Goal: Navigation & Orientation: Find specific page/section

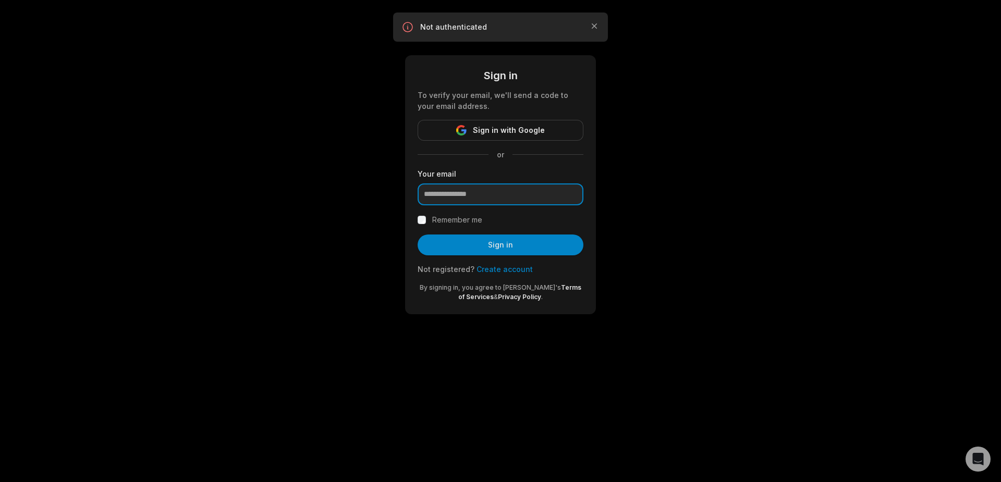
click at [476, 192] on input "email" at bounding box center [501, 195] width 166 height 22
type input "**********"
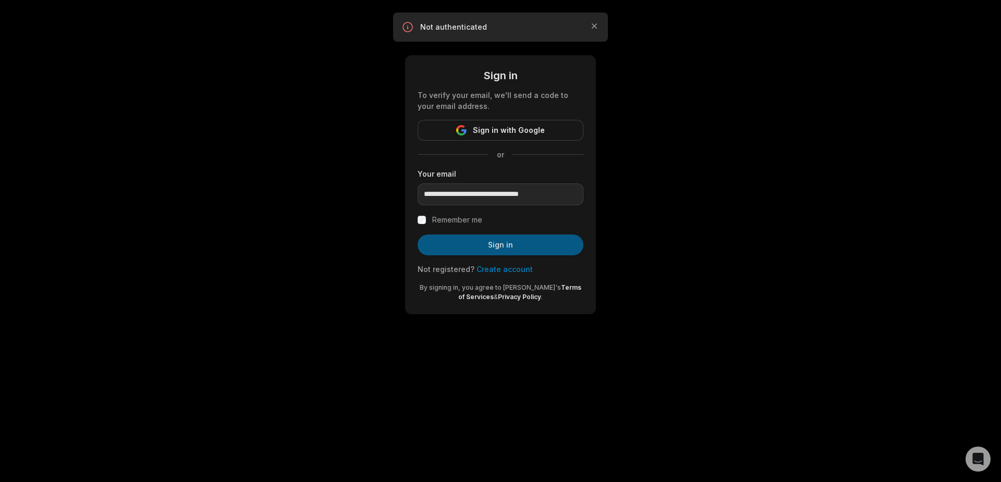
click at [500, 249] on button "Sign in" at bounding box center [501, 245] width 166 height 21
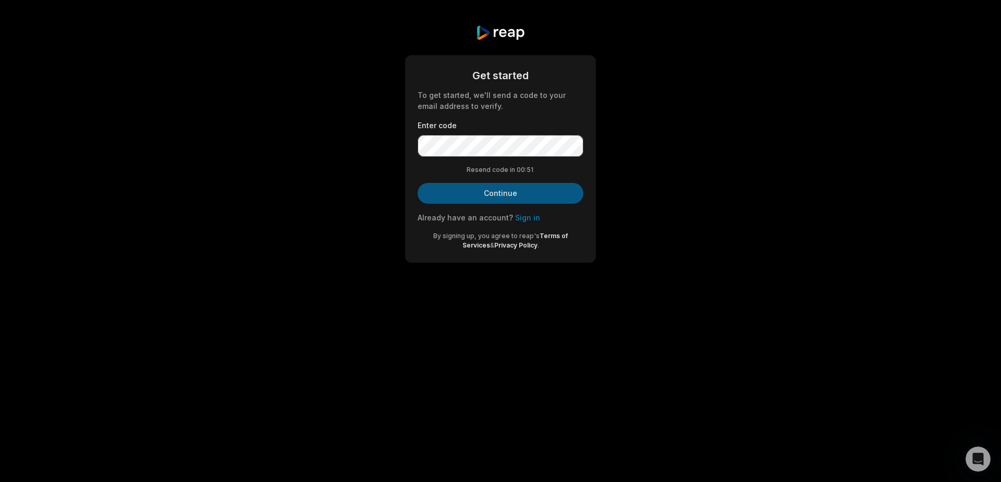
click at [487, 190] on button "Continue" at bounding box center [501, 193] width 166 height 21
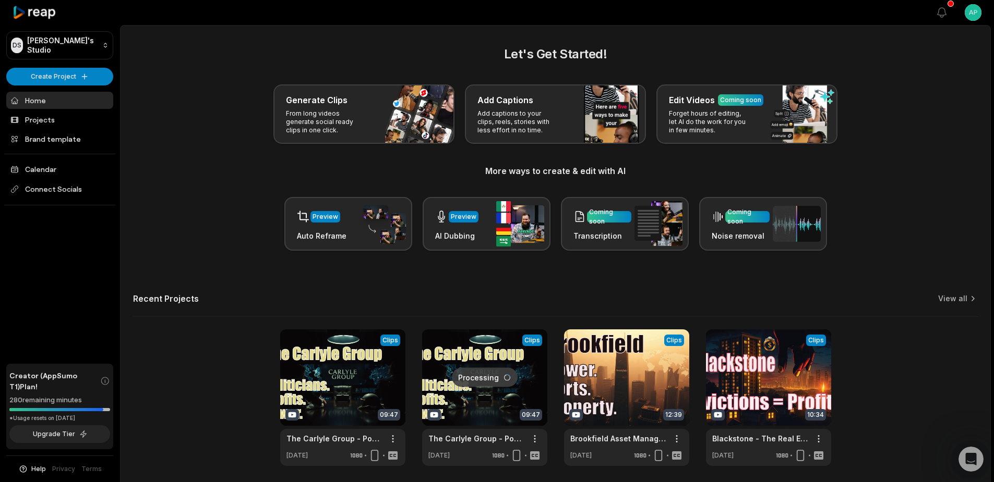
scroll to position [38, 0]
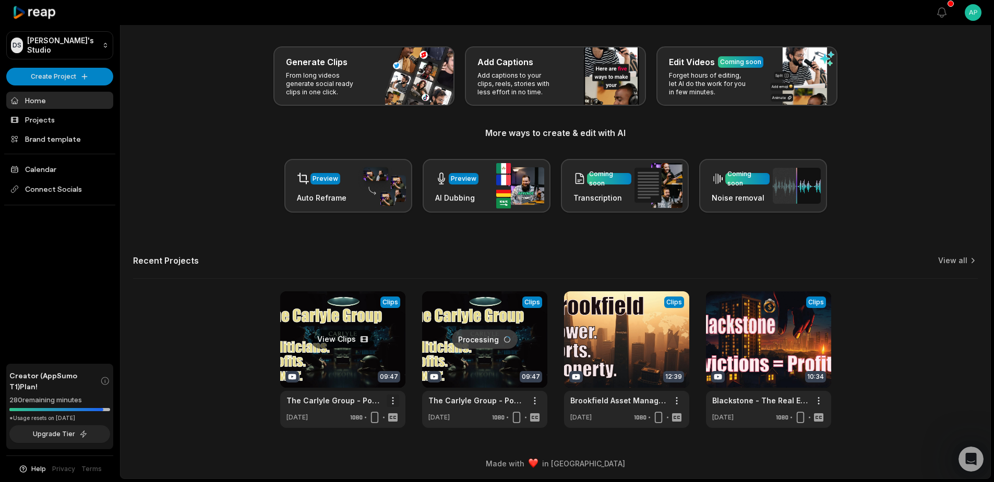
click at [393, 401] on html "DS Derek's Studio Create Project Home Projects Brand template Calendar Connect …" at bounding box center [497, 203] width 994 height 482
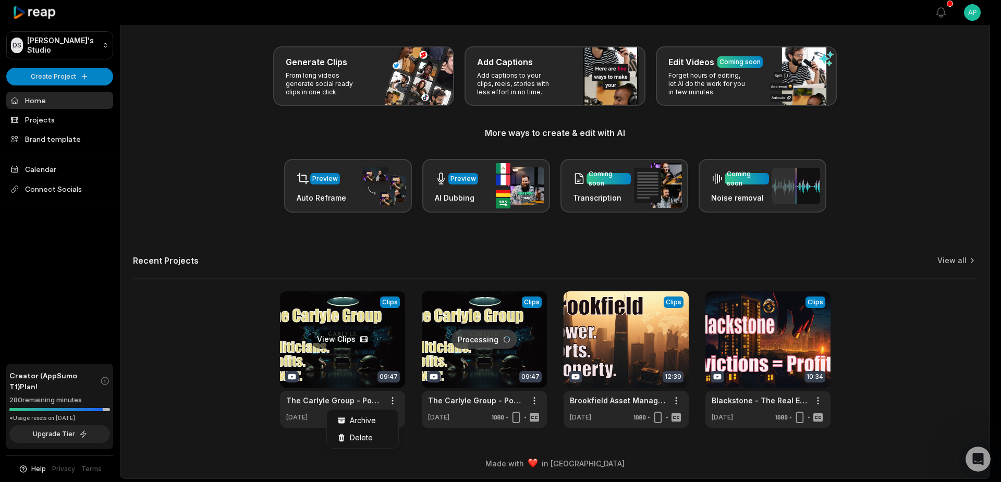
click at [329, 345] on html "DS Derek's Studio Create Project Home Projects Brand template Calendar Connect …" at bounding box center [500, 203] width 1001 height 482
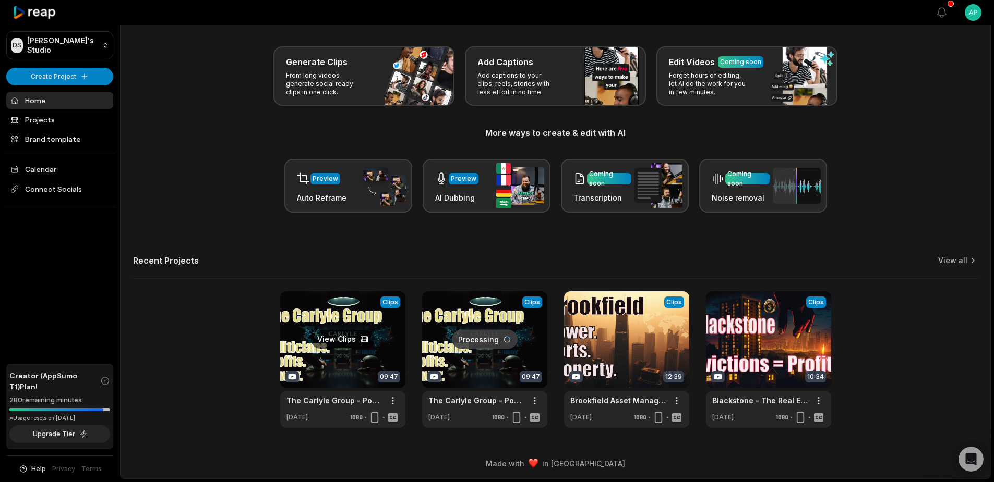
click at [330, 336] on link at bounding box center [342, 360] width 125 height 137
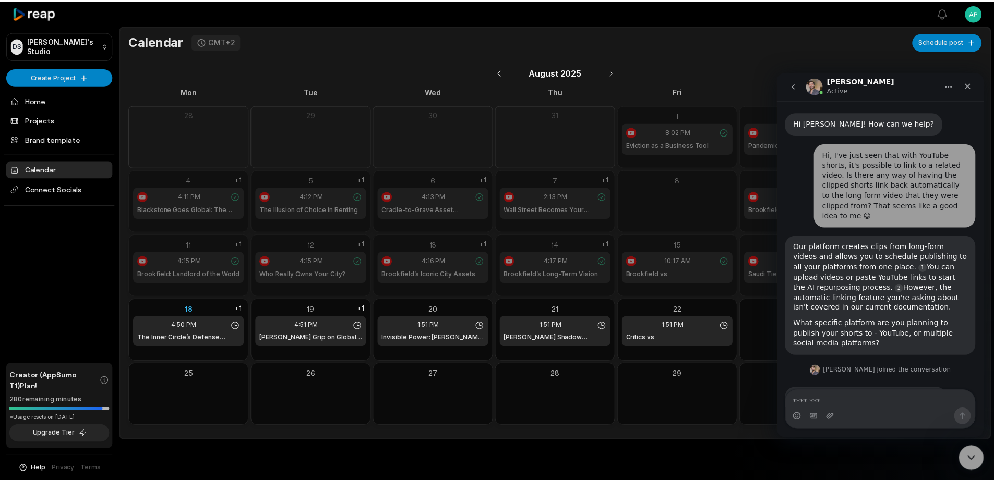
scroll to position [537, 0]
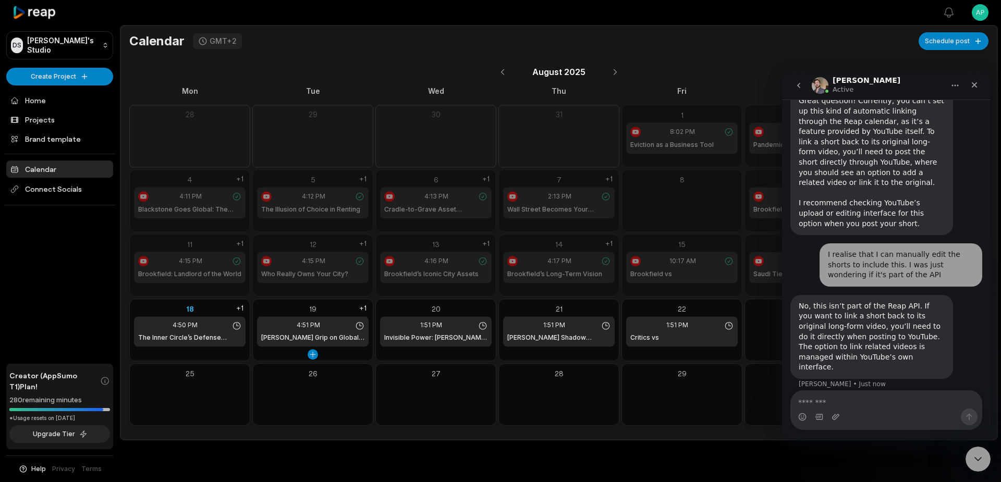
click at [306, 333] on div "4:51 PM Carlyle’s Grip on Global Infrastructure" at bounding box center [313, 332] width 112 height 30
click at [548, 335] on h1 "Carlyle’s Shadow Cabinet Revealed" at bounding box center [558, 337] width 103 height 9
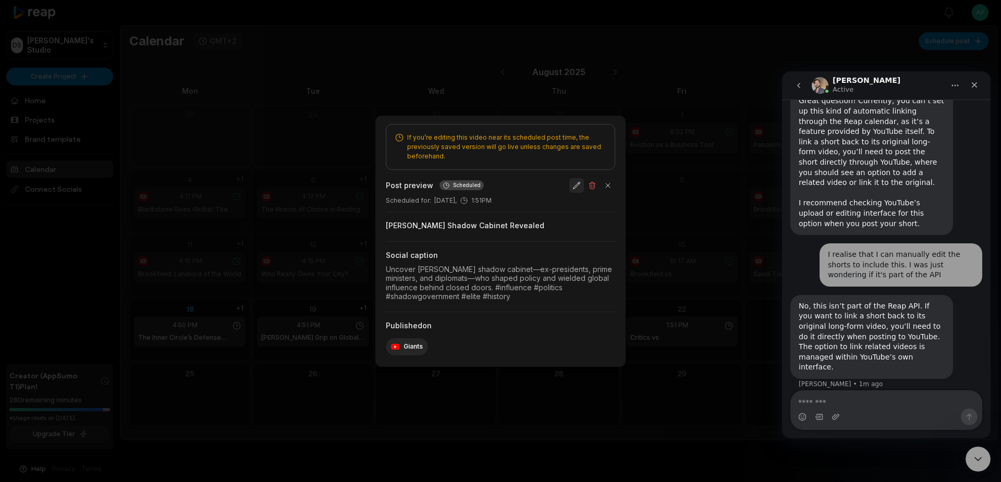
click at [577, 185] on button "button" at bounding box center [577, 185] width 15 height 15
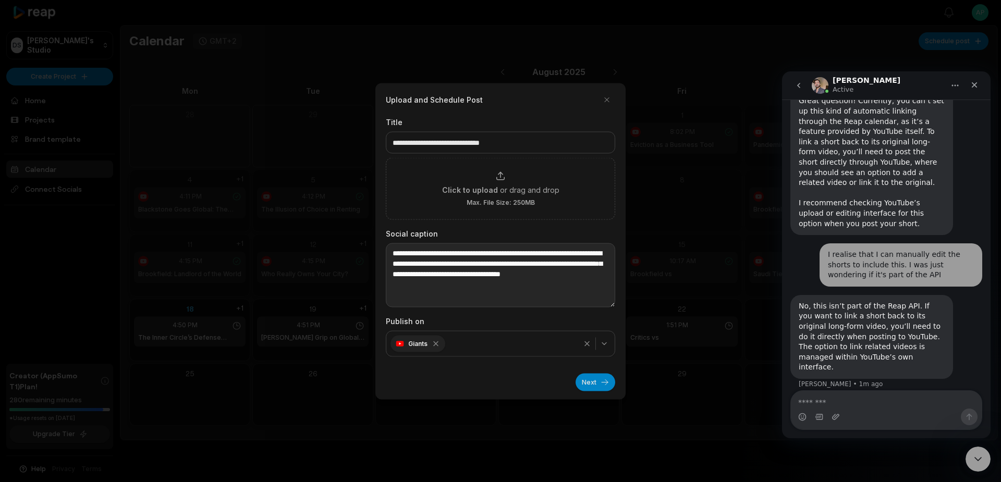
click at [614, 305] on textarea "**********" at bounding box center [500, 275] width 229 height 64
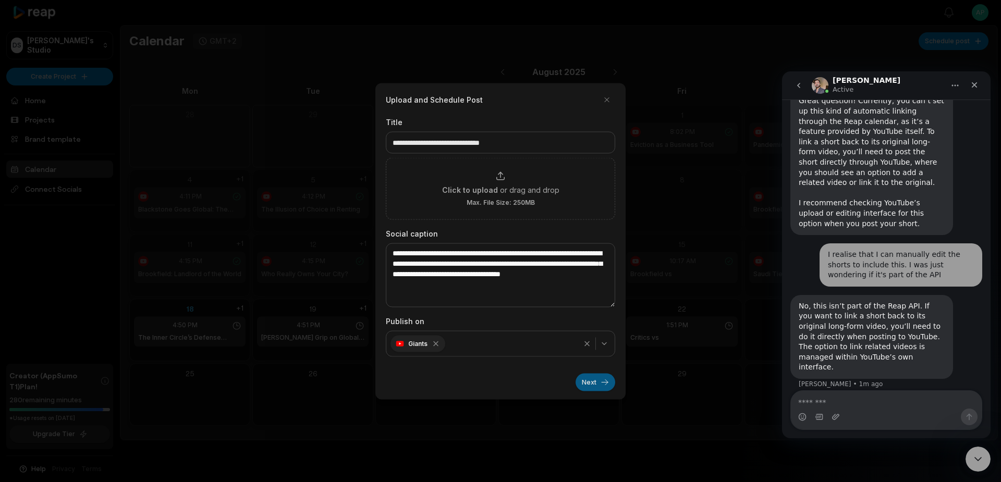
click at [589, 382] on button "Next" at bounding box center [596, 382] width 40 height 18
click at [589, 382] on div at bounding box center [500, 241] width 1001 height 482
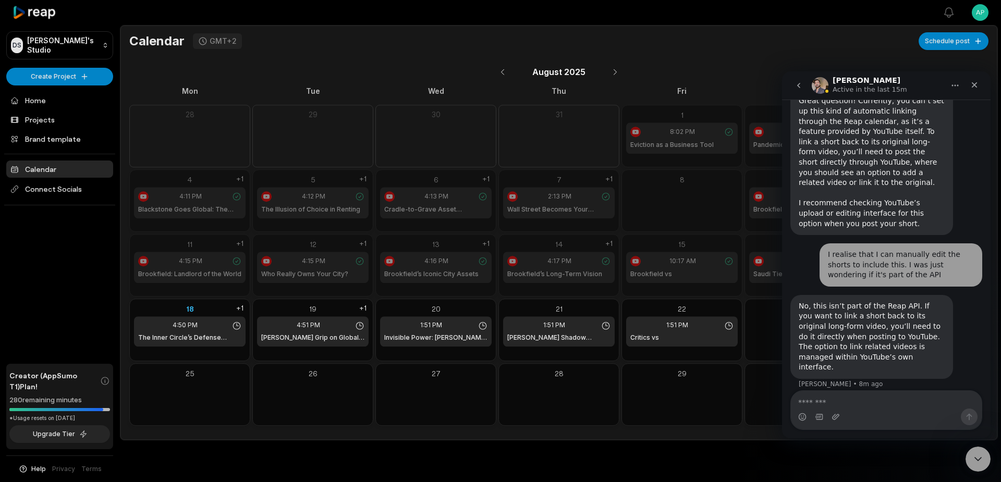
click at [38, 14] on icon at bounding box center [35, 13] width 44 height 14
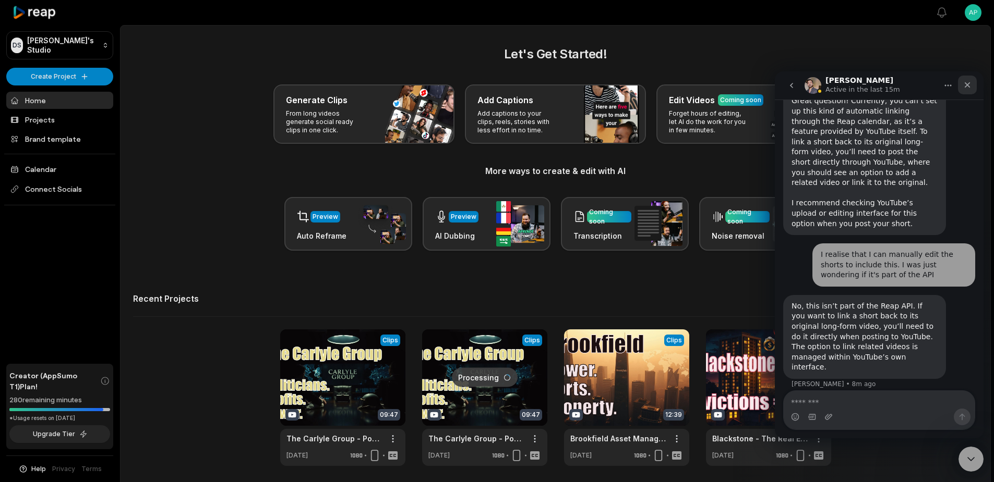
click at [967, 82] on icon "Close" at bounding box center [967, 85] width 8 height 8
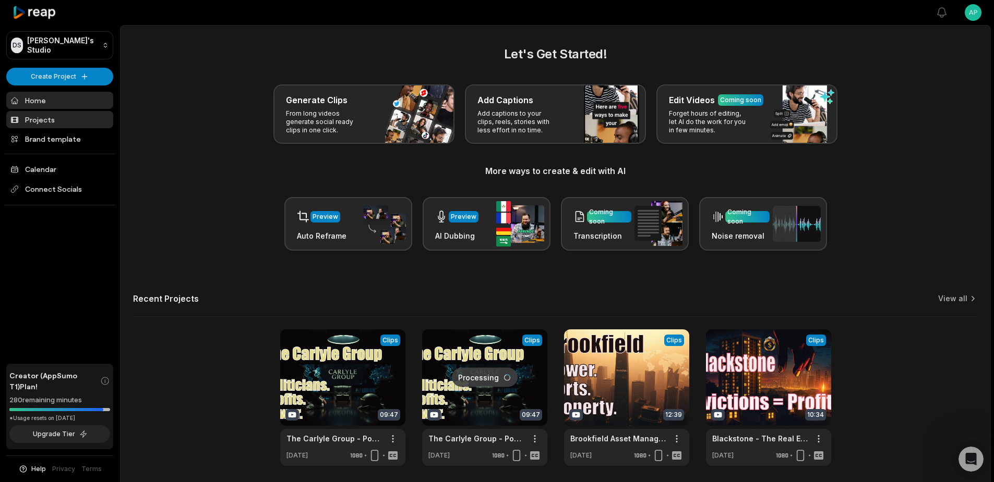
click at [37, 121] on link "Projects" at bounding box center [59, 119] width 107 height 17
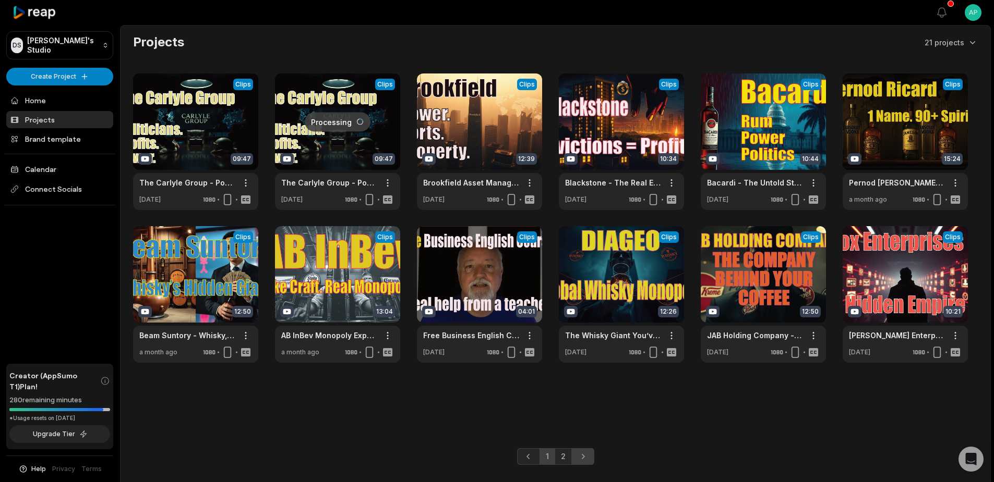
click at [587, 454] on icon "Next page" at bounding box center [582, 457] width 10 height 10
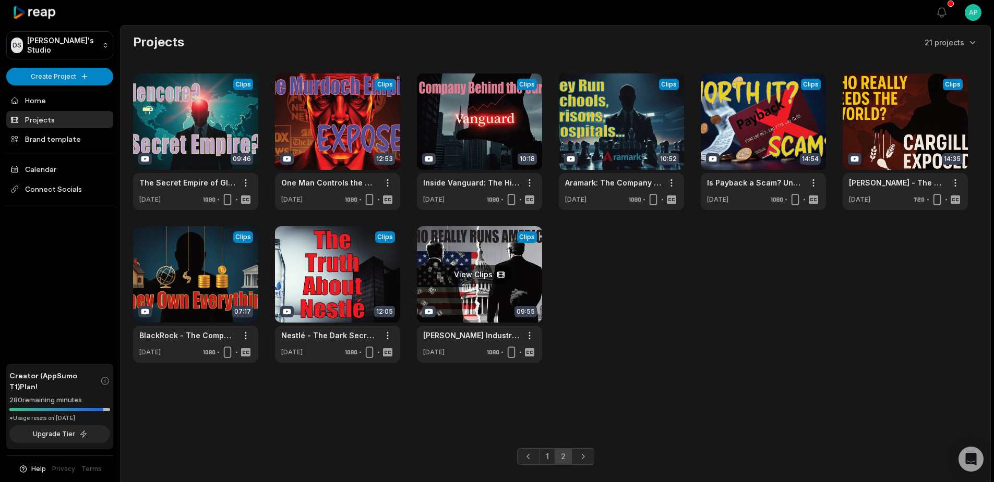
click at [468, 273] on link at bounding box center [479, 294] width 125 height 137
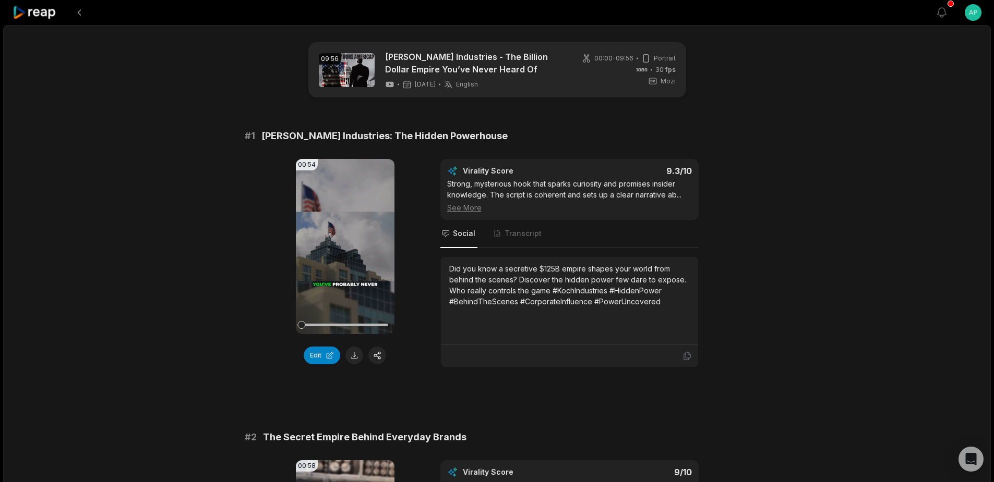
click at [38, 13] on icon at bounding box center [35, 13] width 44 height 14
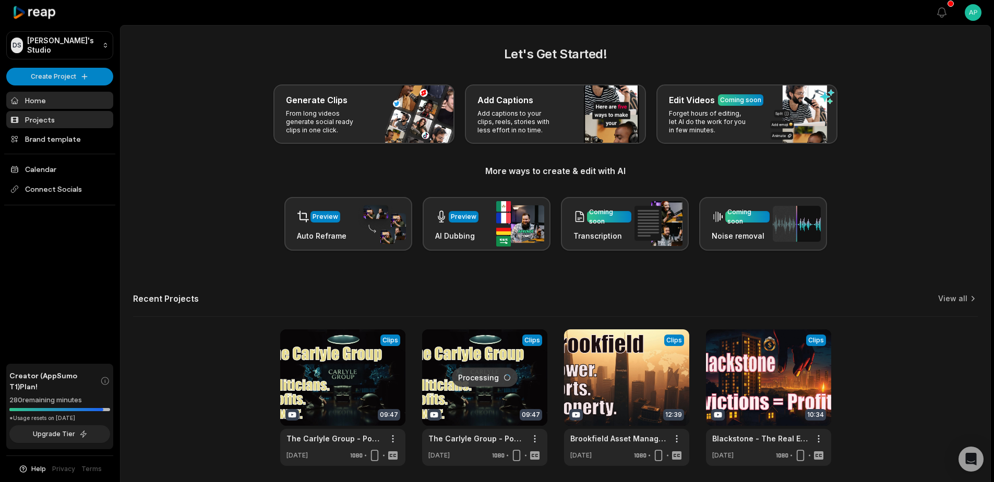
click at [51, 118] on link "Projects" at bounding box center [59, 119] width 107 height 17
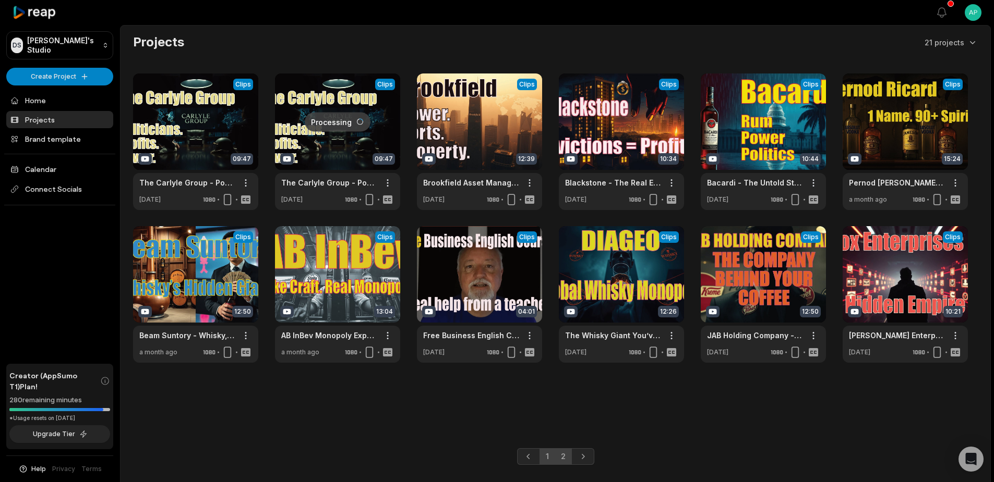
click at [563, 456] on link "2" at bounding box center [562, 457] width 17 height 17
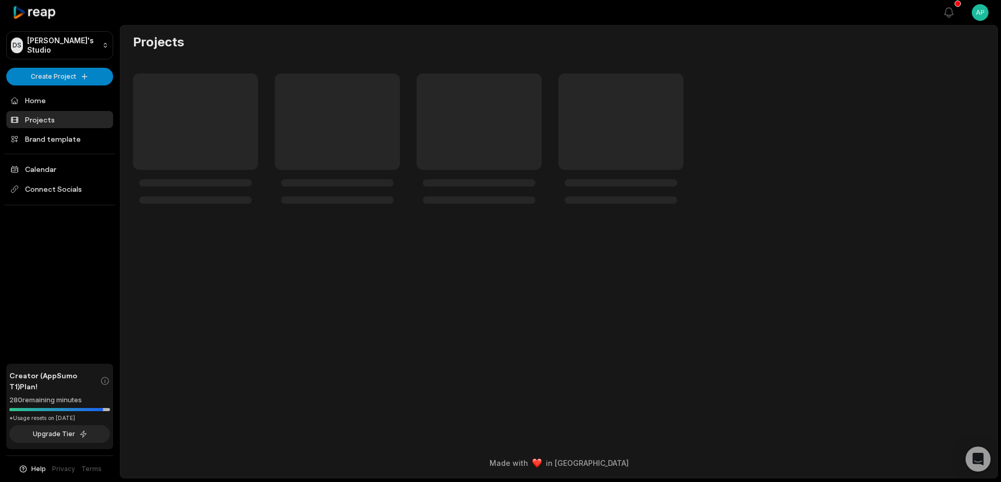
click at [563, 456] on footer "Made with in San Francisco" at bounding box center [558, 464] width 877 height 30
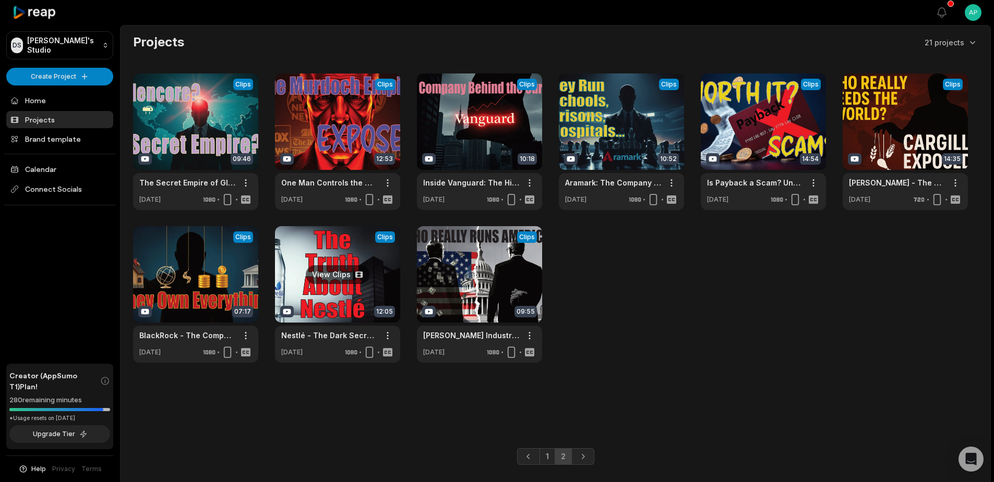
click at [332, 275] on link at bounding box center [337, 294] width 125 height 137
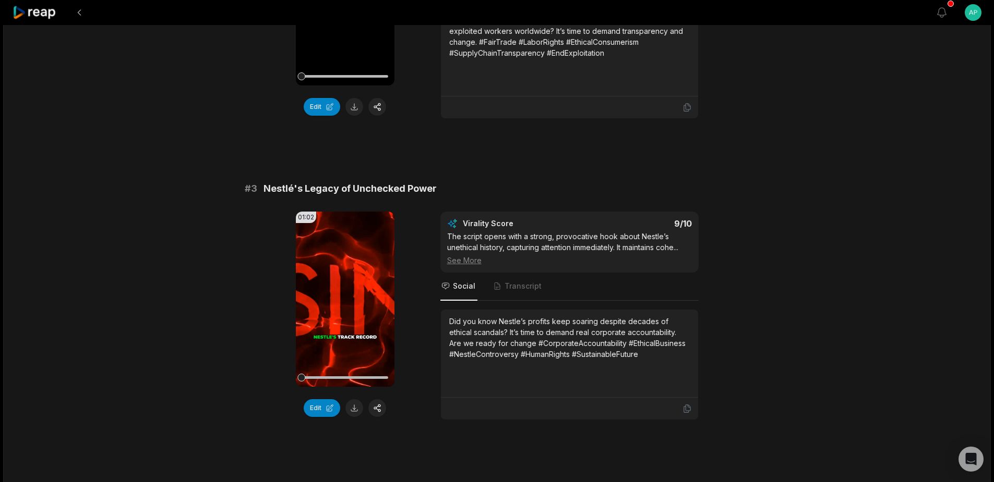
scroll to position [237, 0]
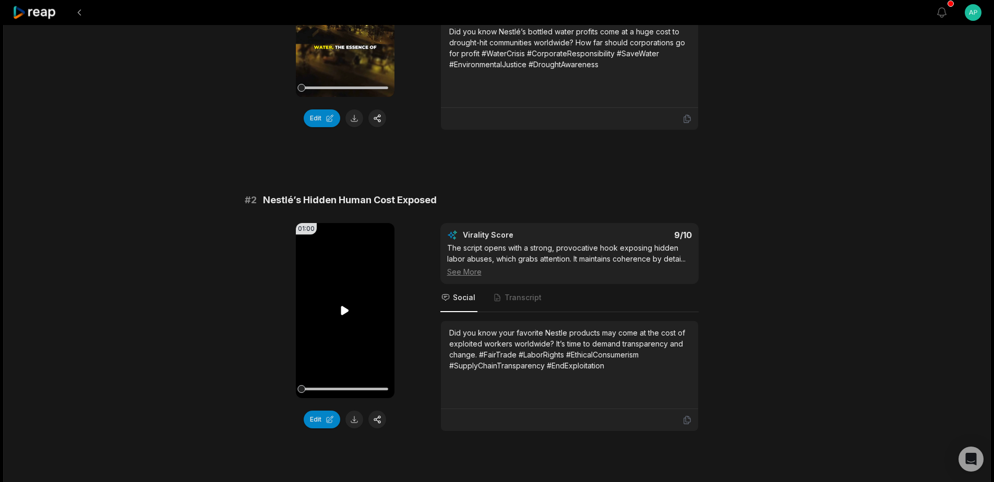
click at [344, 306] on icon at bounding box center [345, 310] width 8 height 9
click at [345, 305] on icon at bounding box center [344, 311] width 13 height 13
click at [38, 14] on icon at bounding box center [35, 13] width 44 height 14
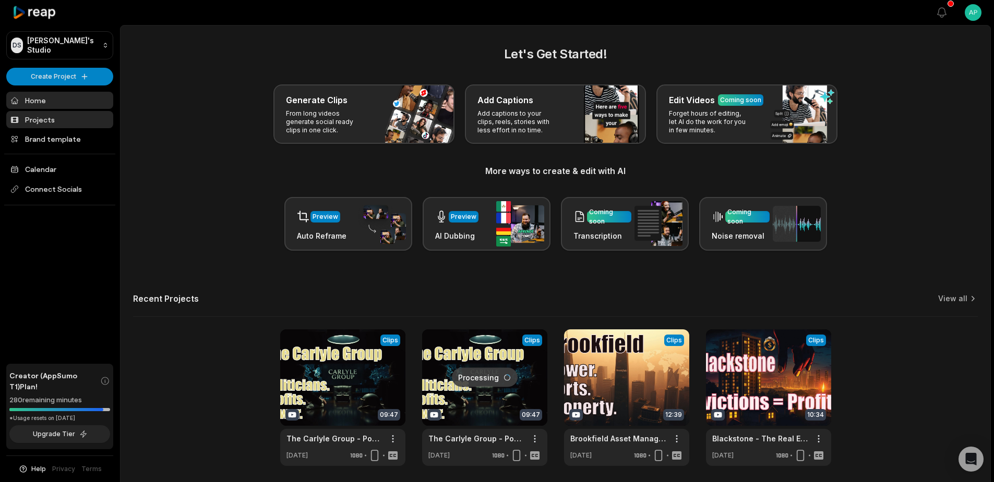
click at [36, 119] on link "Projects" at bounding box center [59, 119] width 107 height 17
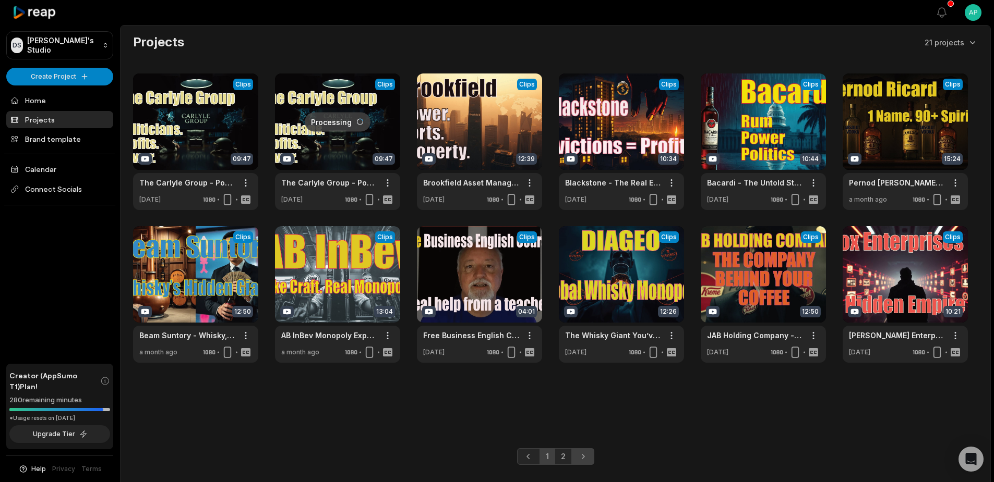
click at [587, 458] on icon "Next page" at bounding box center [582, 457] width 10 height 10
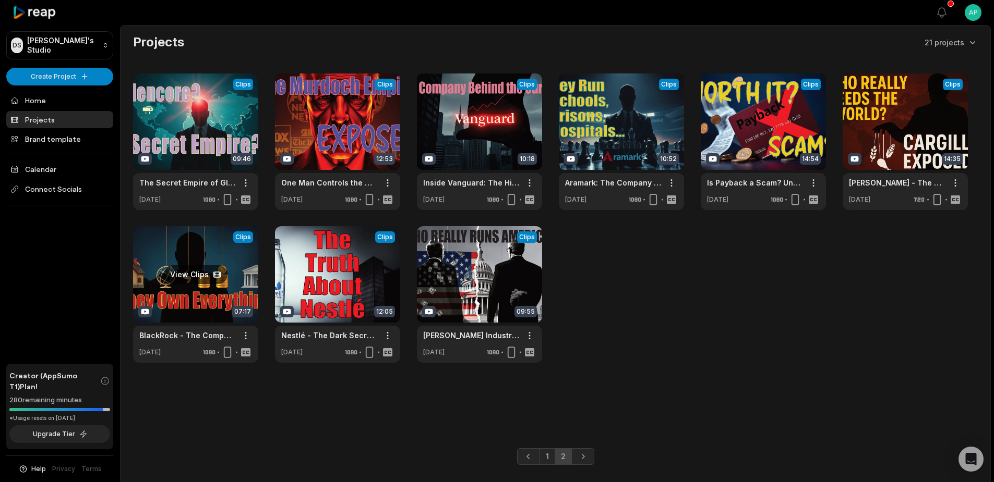
click at [196, 271] on link at bounding box center [195, 294] width 125 height 137
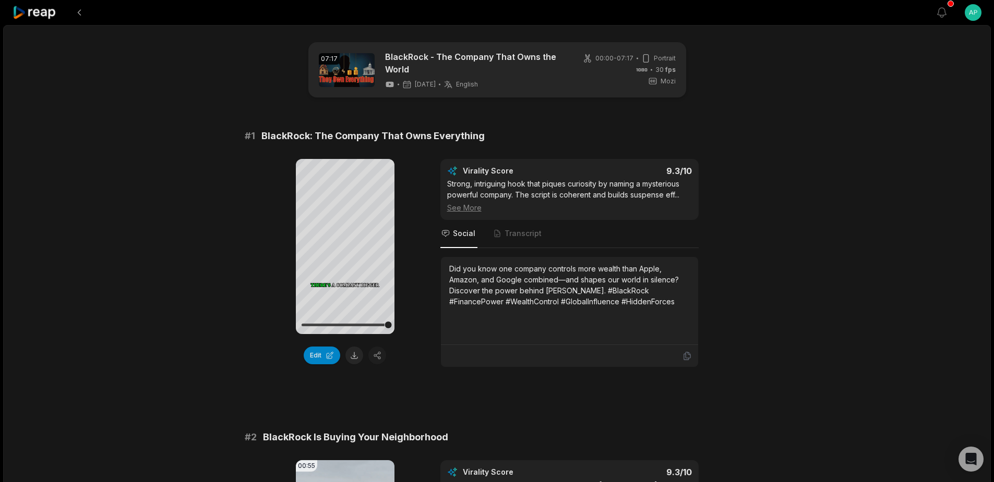
click at [37, 12] on icon at bounding box center [35, 13] width 44 height 14
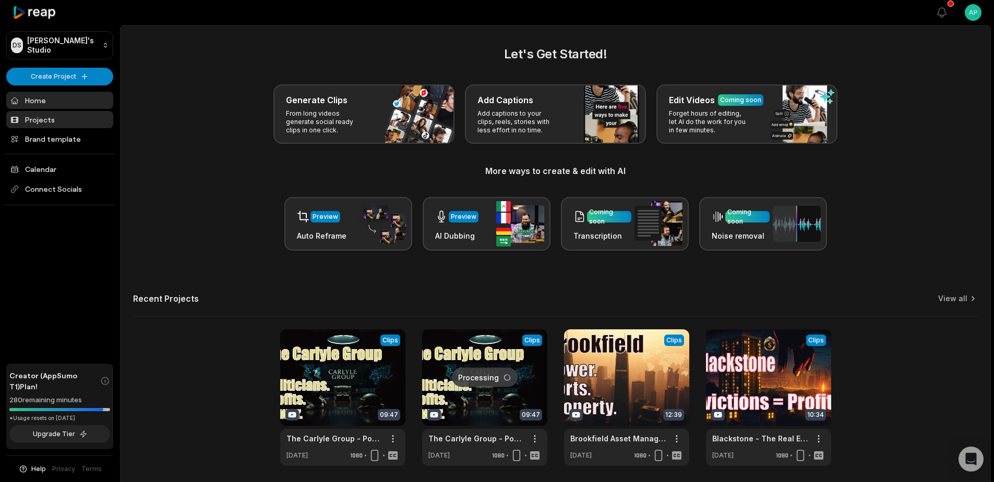
click at [41, 119] on link "Projects" at bounding box center [59, 119] width 107 height 17
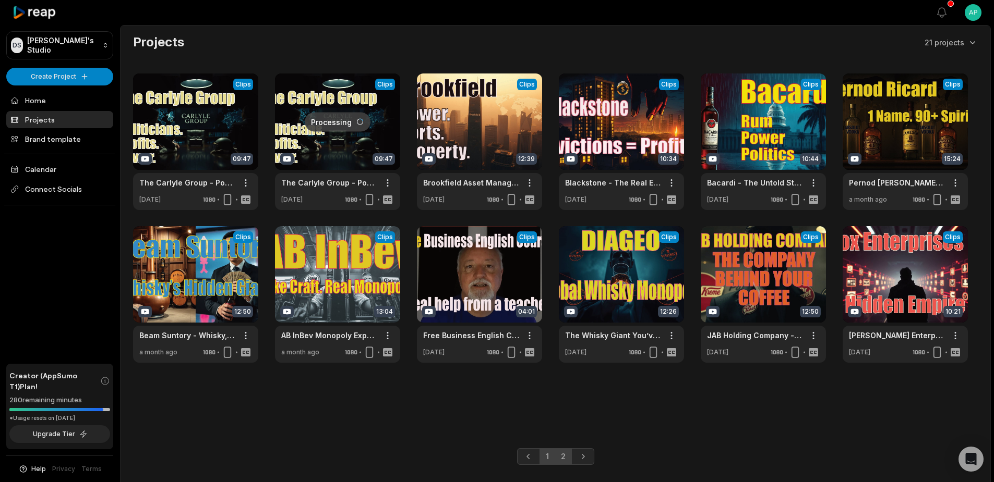
click at [564, 455] on link "2" at bounding box center [562, 457] width 17 height 17
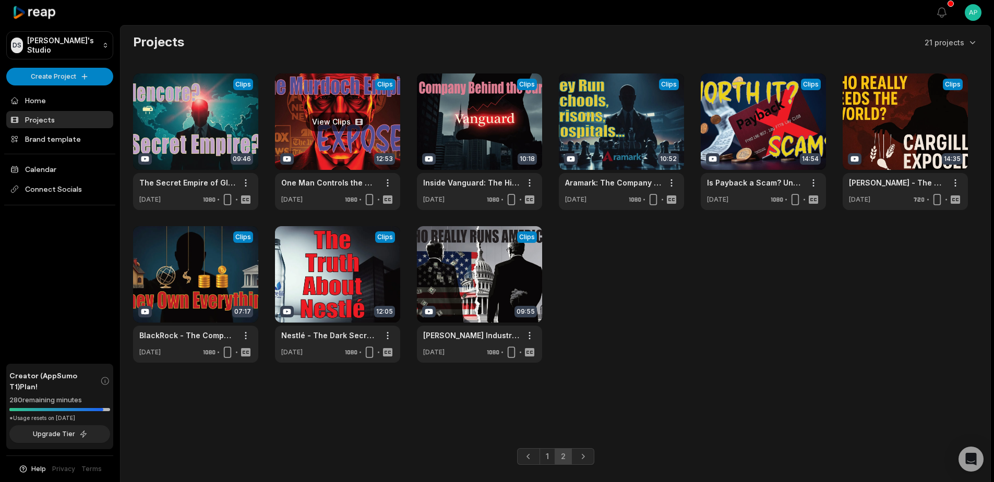
click at [335, 119] on link at bounding box center [337, 142] width 125 height 137
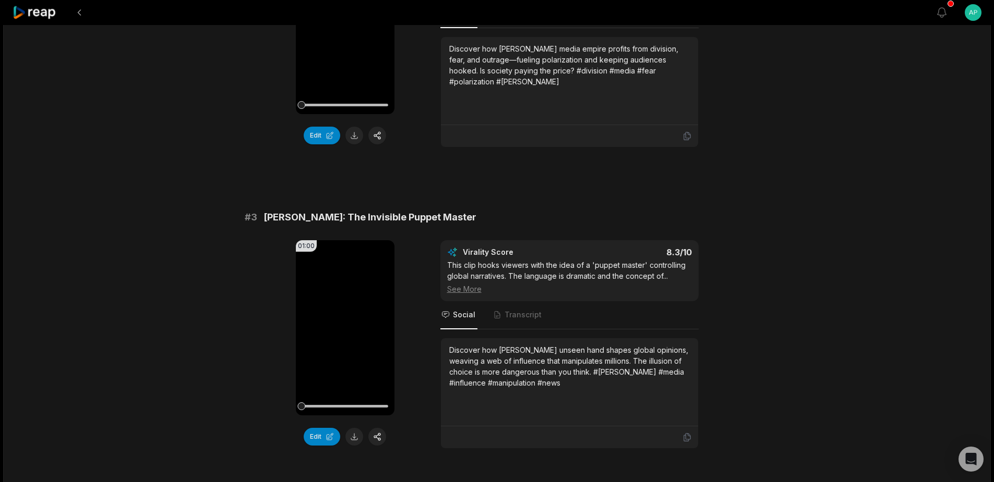
scroll to position [1147, 0]
